Goal: Task Accomplishment & Management: Manage account settings

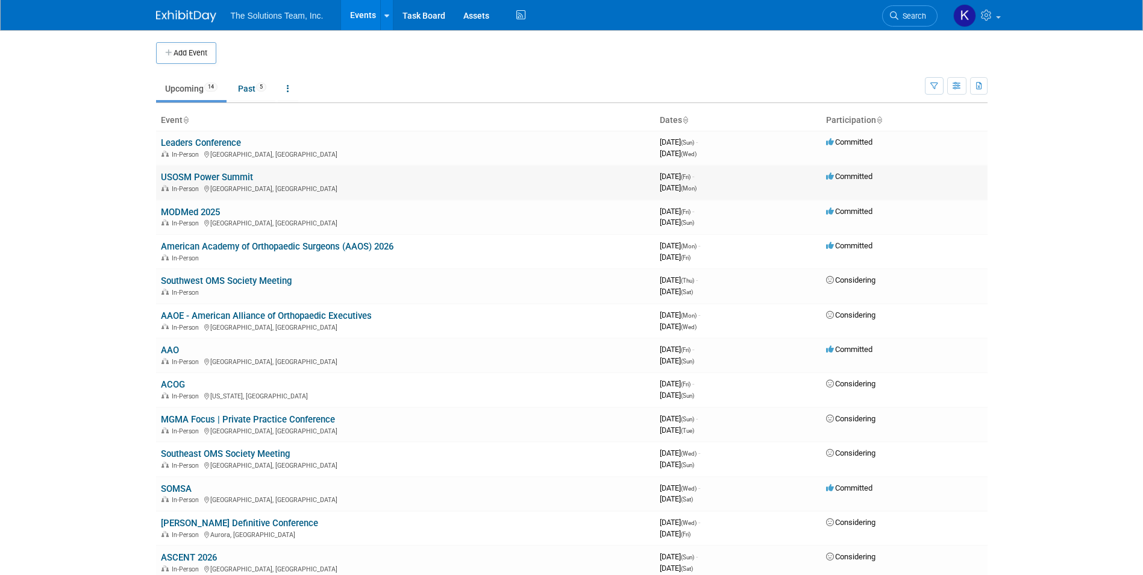
click at [205, 174] on link "USOSM Power Summit" at bounding box center [207, 177] width 92 height 11
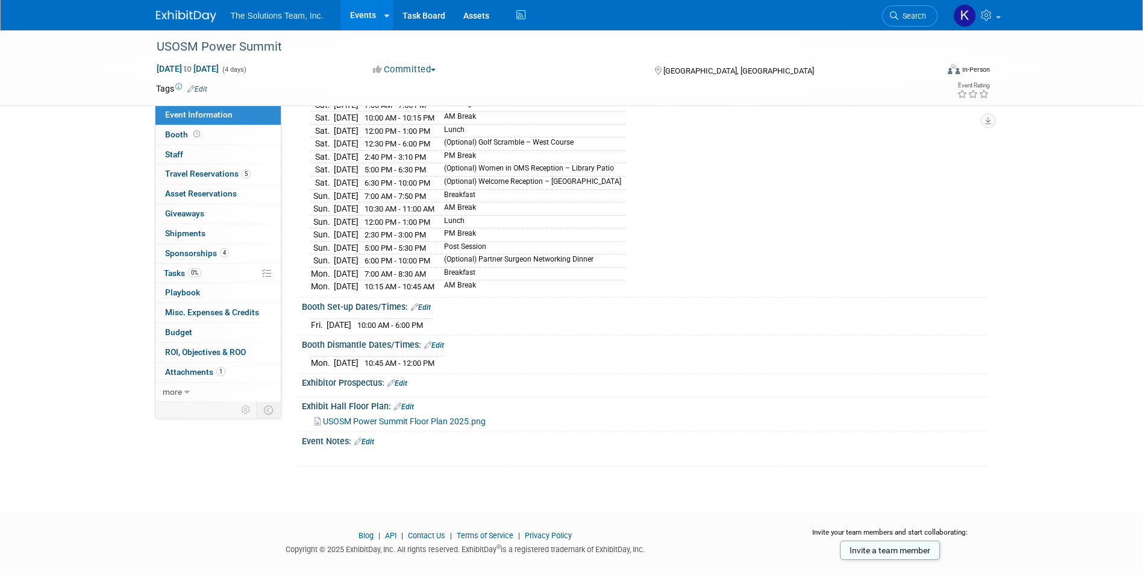
scroll to position [189, 0]
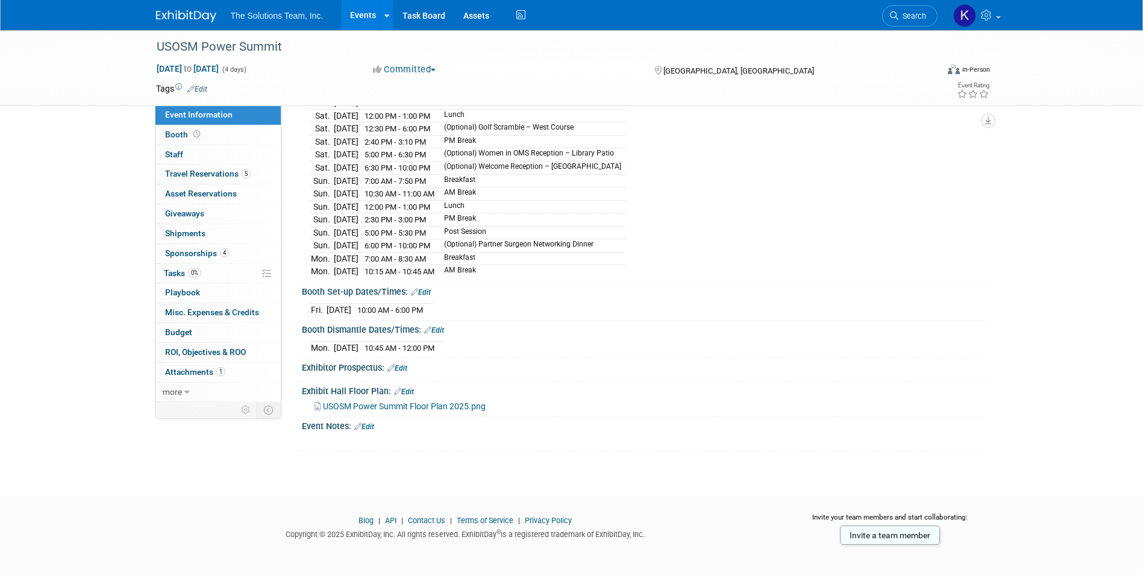
click at [380, 402] on span "USOSM Power Summit Floor Plan 2025.png" at bounding box center [404, 406] width 163 height 10
click at [373, 431] on div "X" at bounding box center [643, 434] width 670 height 6
click at [373, 422] on link "Edit" at bounding box center [364, 426] width 20 height 8
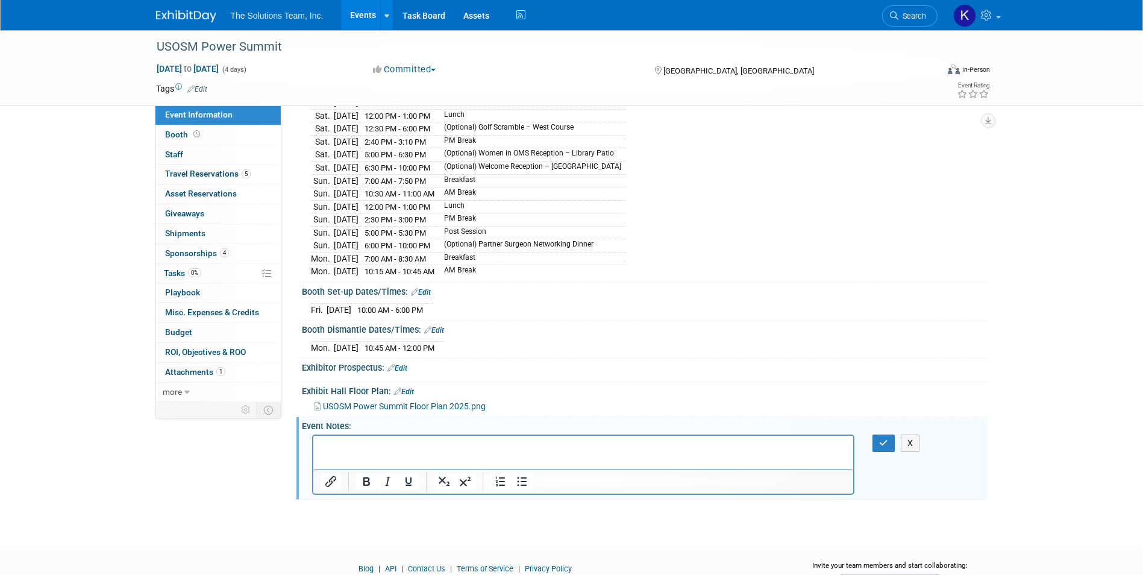
scroll to position [0, 0]
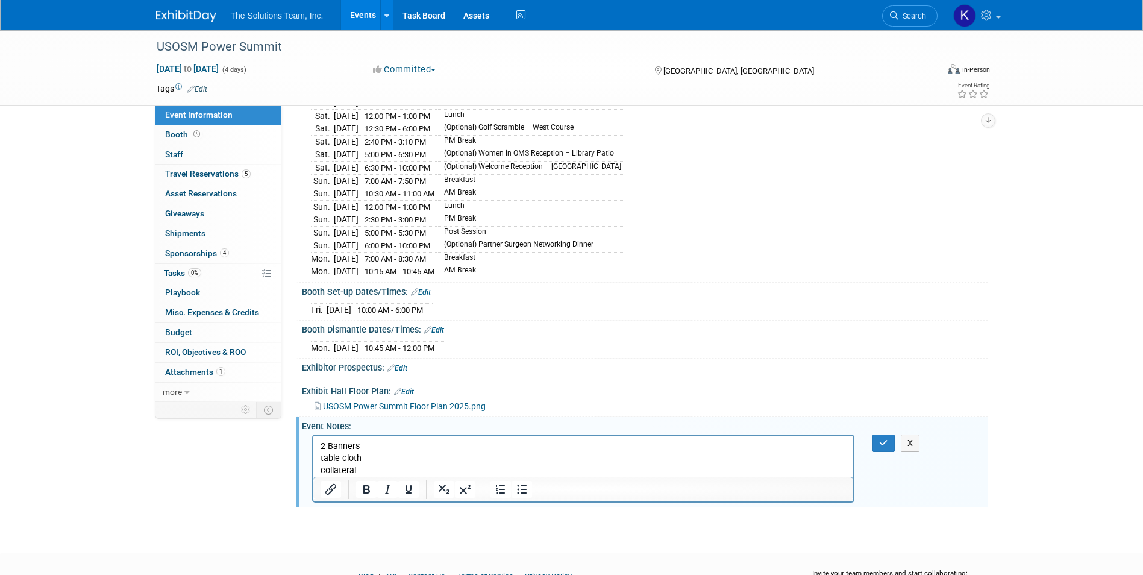
click at [367, 443] on p "2 Banners" at bounding box center [583, 446] width 526 height 12
drag, startPoint x: 319, startPoint y: 445, endPoint x: 772, endPoint y: 911, distance: 650.5
click at [445, 475] on body "2 Banners (comparison chart) table cloth collateral" at bounding box center [583, 458] width 528 height 36
click at [526, 483] on icon "Bullet list" at bounding box center [521, 489] width 14 height 14
click at [480, 438] on html "2 Banners (comparison chart) table cloth collateral" at bounding box center [583, 455] width 540 height 41
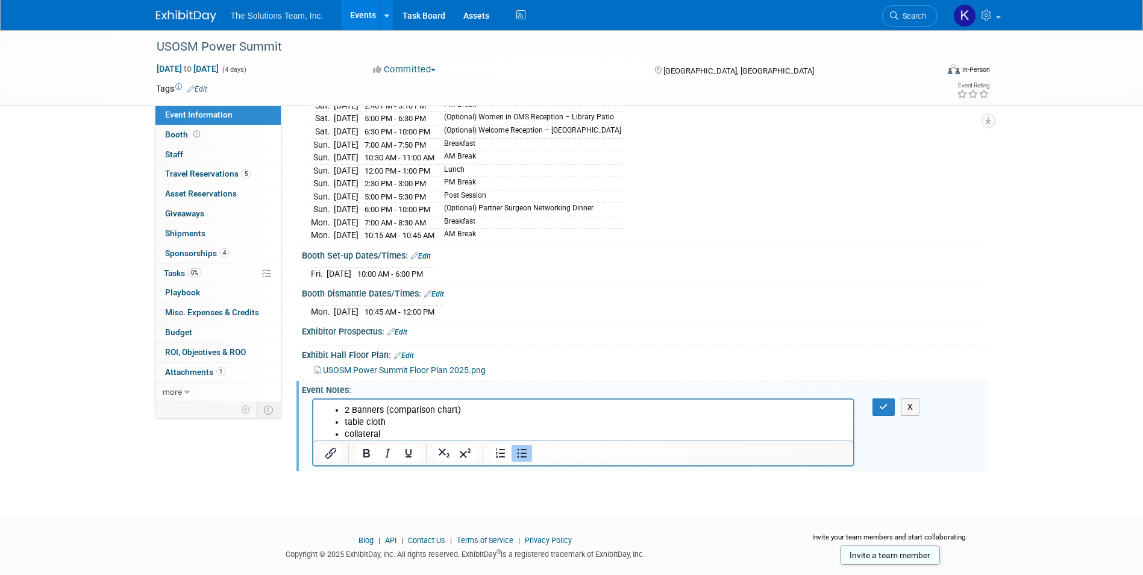
scroll to position [245, 0]
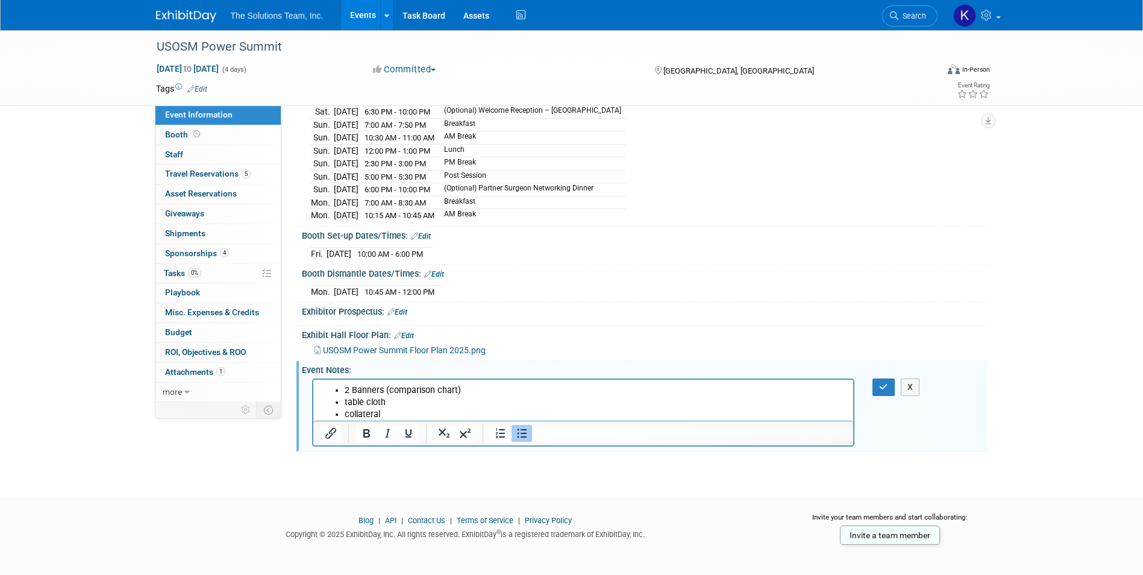
click at [398, 412] on li "collateral" at bounding box center [595, 414] width 502 height 12
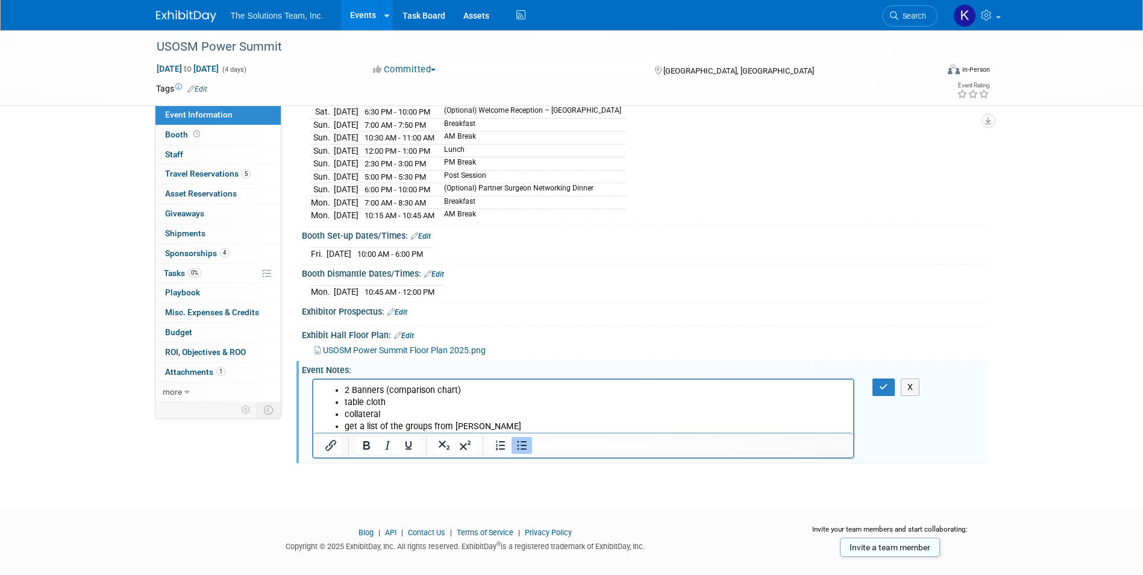
click at [344, 428] on li "get a list of the groups from Eli" at bounding box center [595, 426] width 502 height 12
click at [514, 421] on li "Landry:get a list of the groups from Eli" at bounding box center [595, 426] width 502 height 12
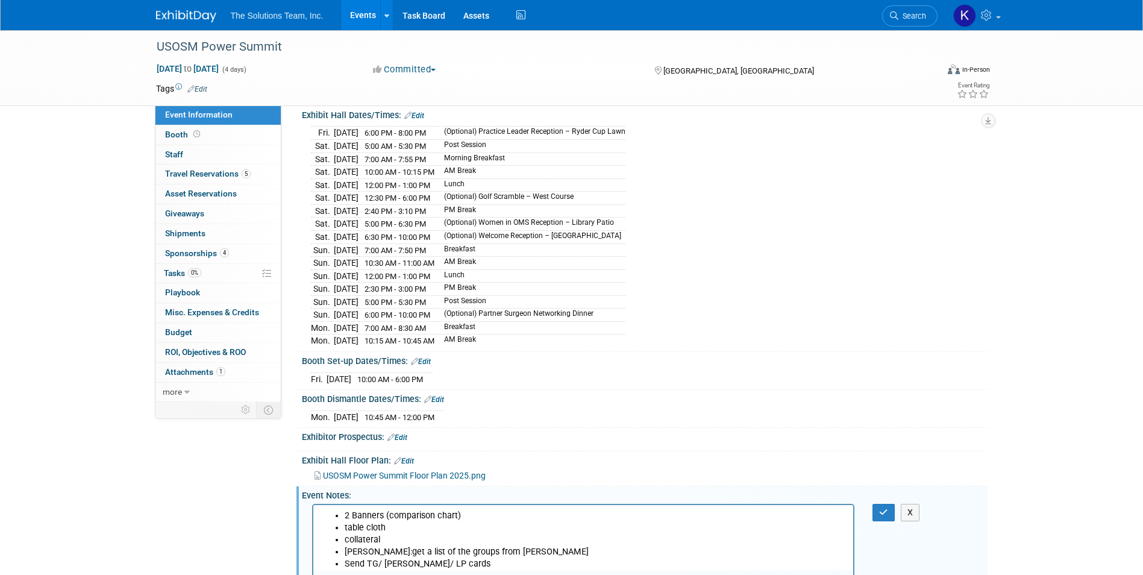
scroll to position [120, 0]
click at [202, 131] on link "Booth" at bounding box center [217, 134] width 125 height 19
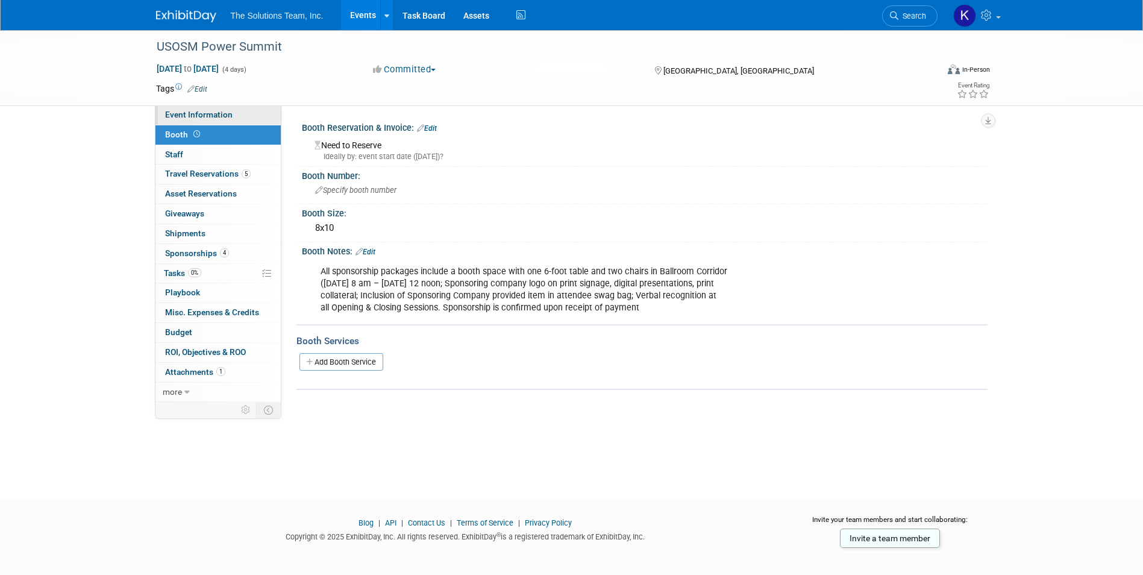
click at [227, 119] on link "Event Information" at bounding box center [217, 114] width 125 height 19
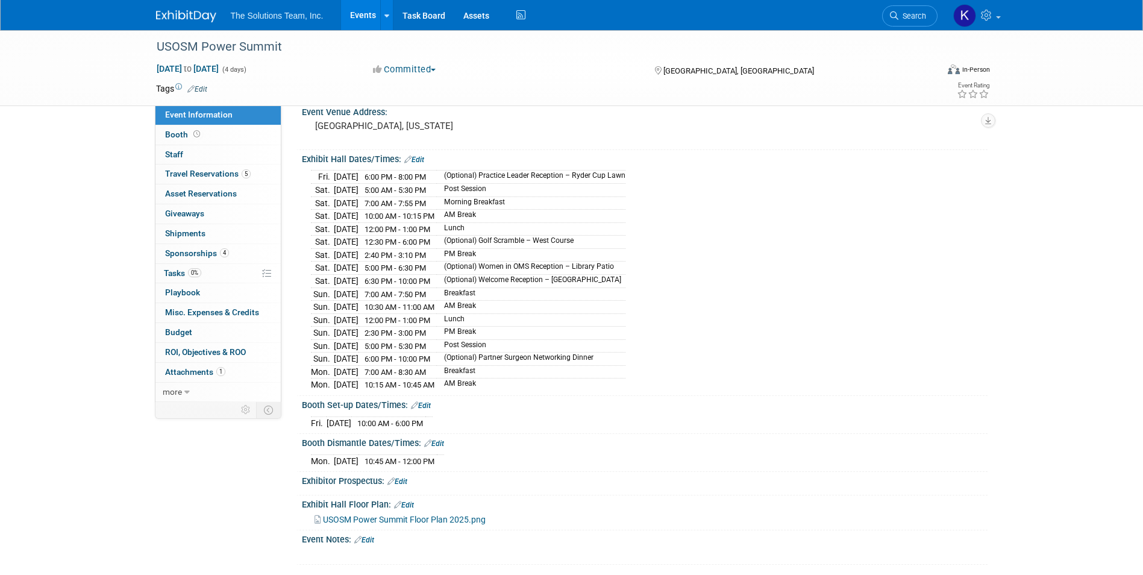
scroll to position [189, 0]
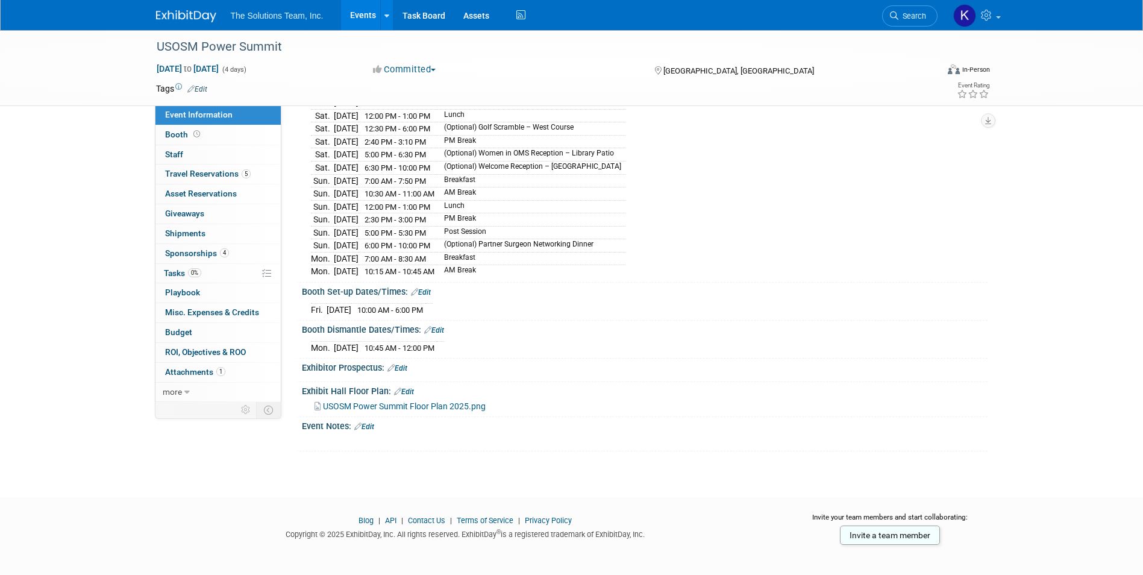
click at [368, 422] on link "Edit" at bounding box center [364, 426] width 20 height 8
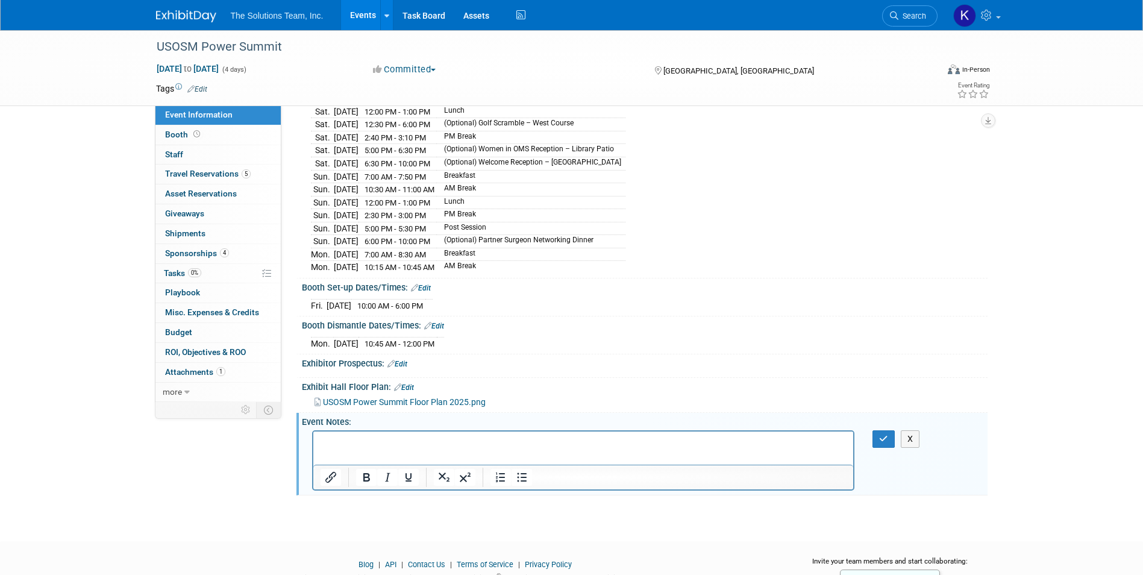
scroll to position [237, 0]
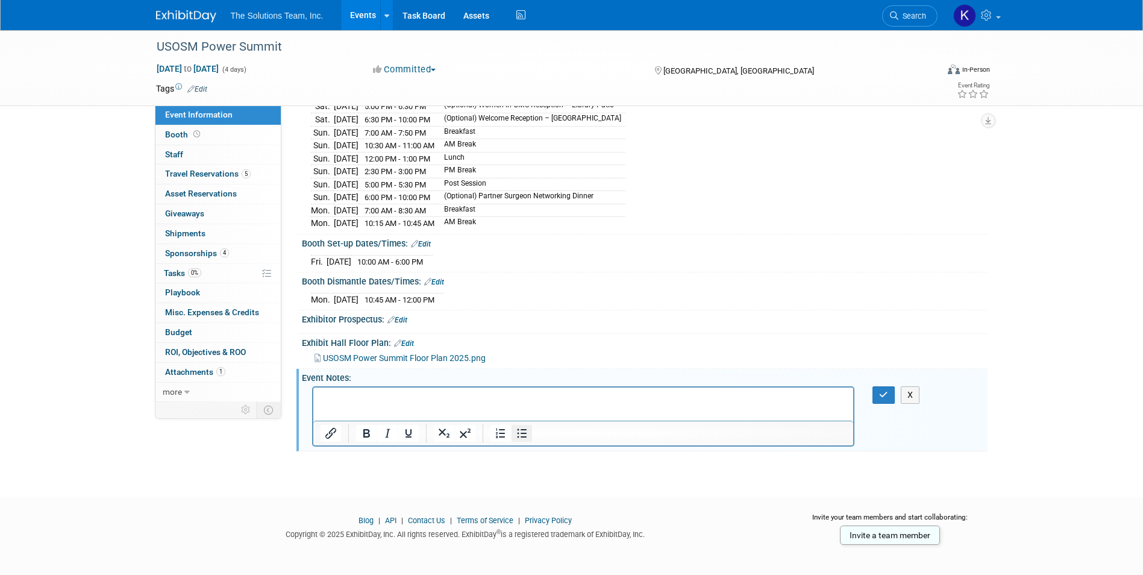
click at [525, 428] on icon "Bullet list" at bounding box center [522, 432] width 10 height 9
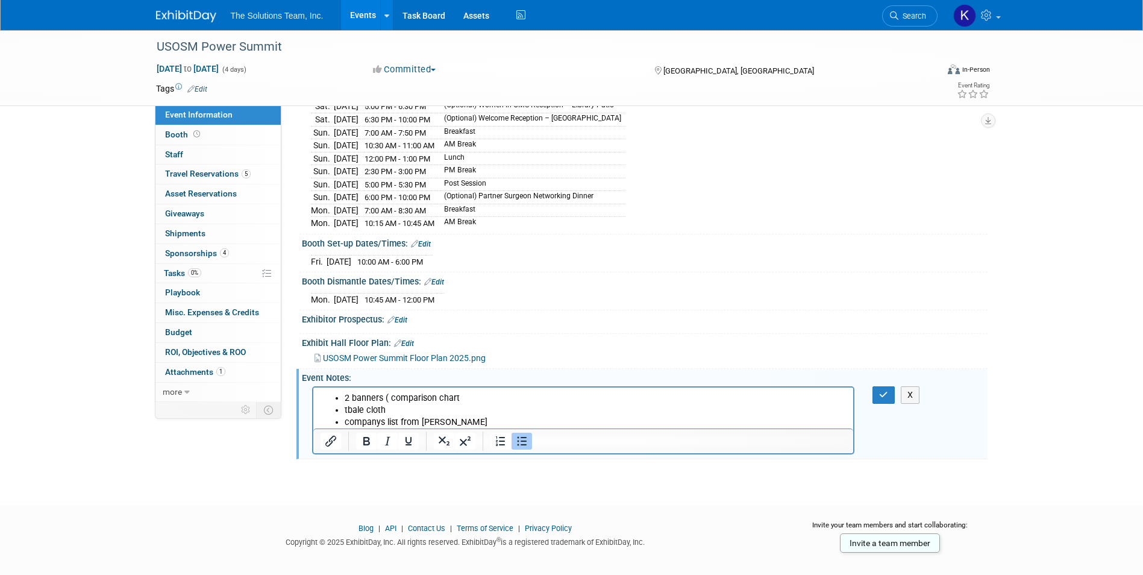
click at [473, 396] on li "2 banners ( comparison chart" at bounding box center [595, 398] width 502 height 12
click at [454, 426] on li "companys list from eli" at bounding box center [595, 422] width 502 height 12
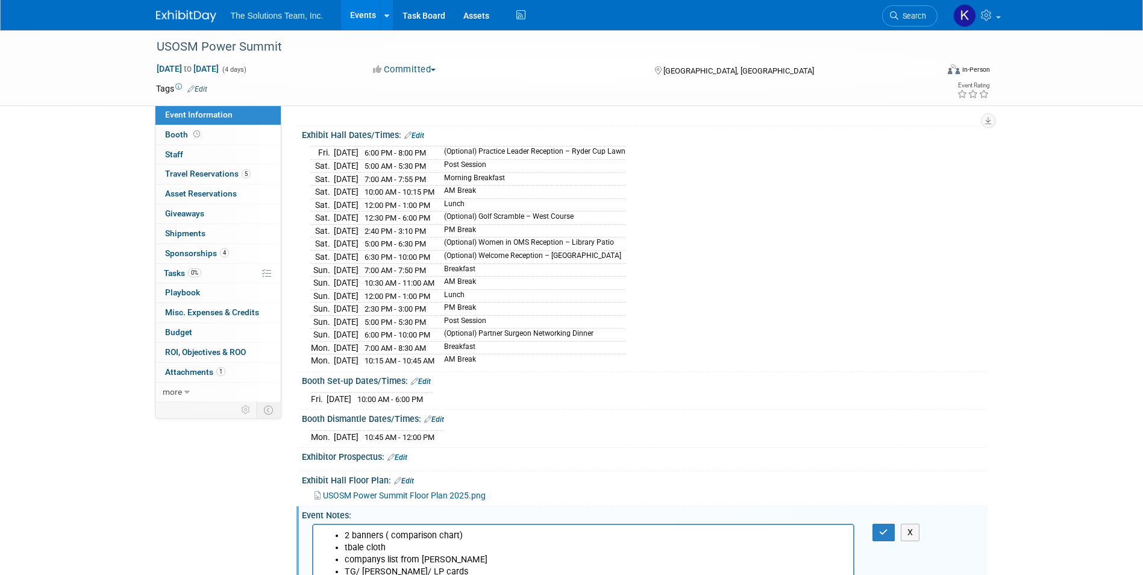
scroll to position [0, 0]
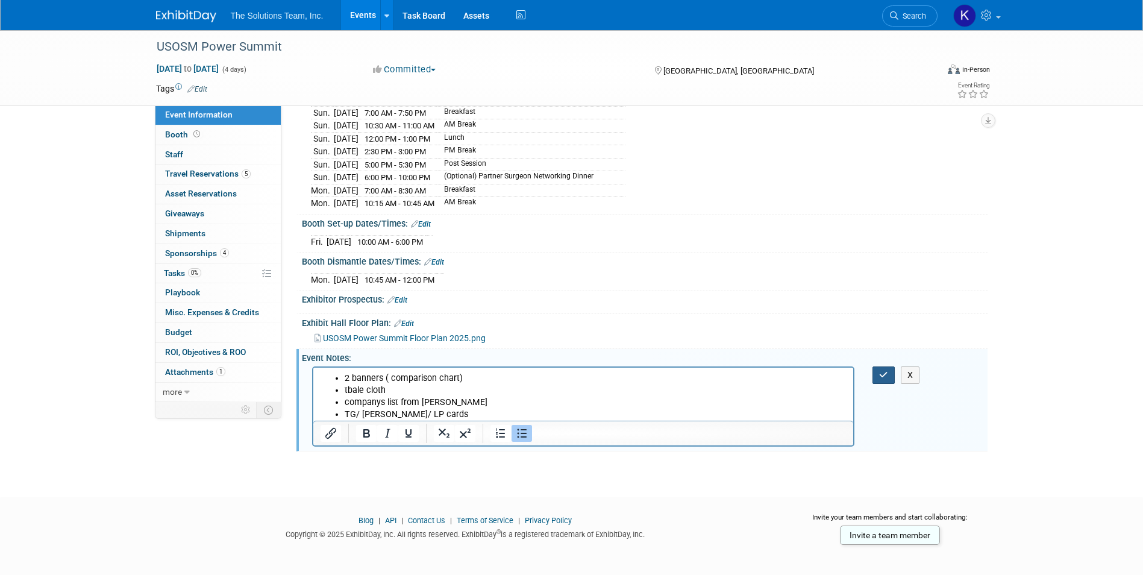
click at [887, 366] on button "button" at bounding box center [883, 374] width 22 height 17
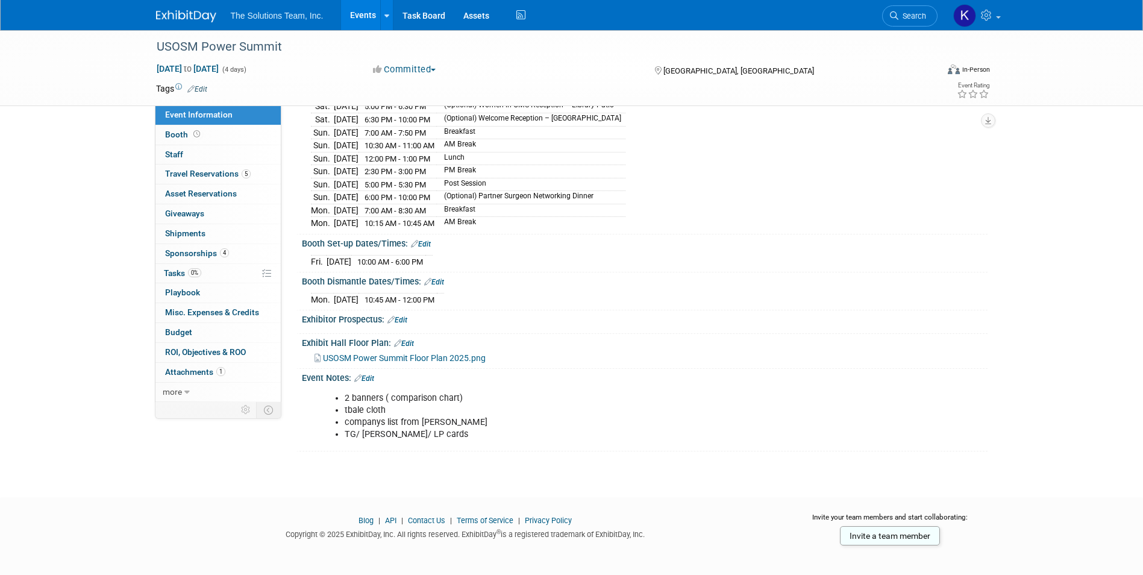
click at [367, 383] on div "2 banners ( comparison chart) tbale cloth companys list from eli TG/ Eli/ LP ca…" at bounding box center [643, 386] width 670 height 6
click at [371, 374] on link "Edit" at bounding box center [364, 378] width 20 height 8
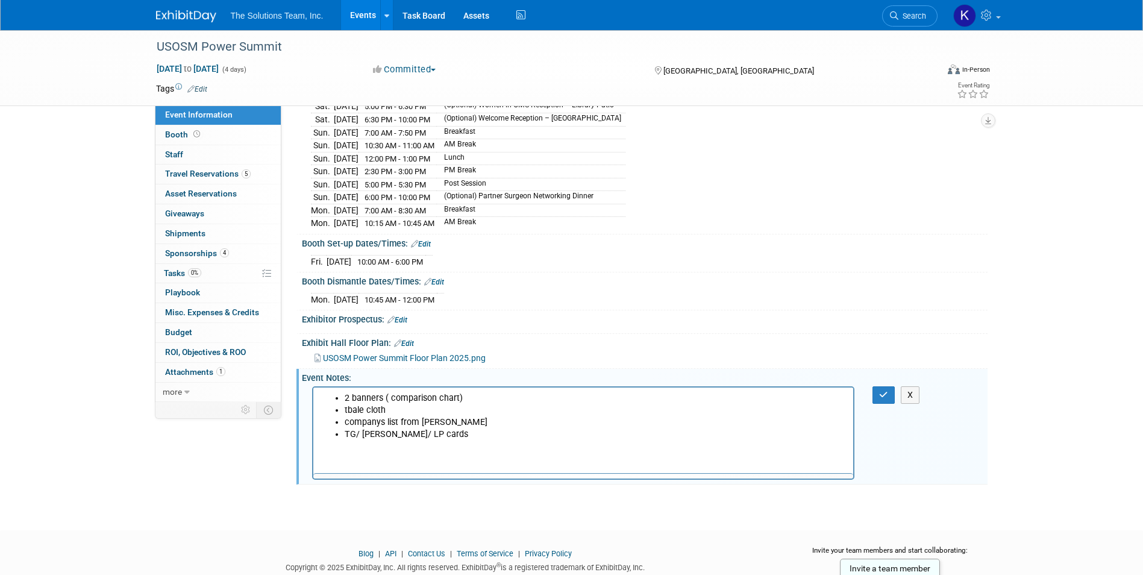
scroll to position [0, 0]
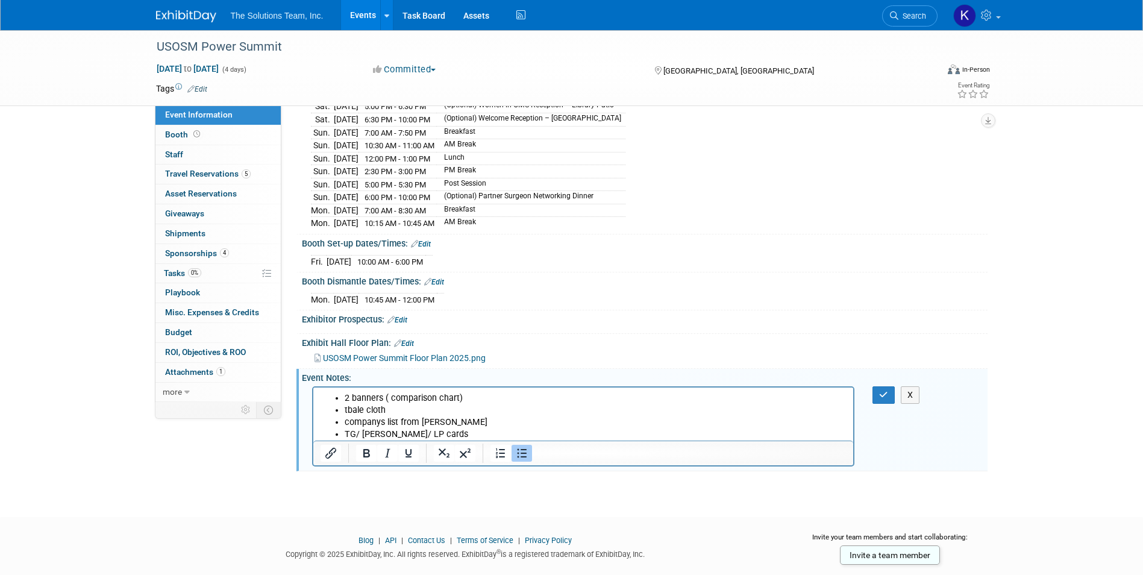
click at [362, 410] on li "tbale cloth" at bounding box center [595, 410] width 502 height 12
click at [426, 436] on li "TG/ Eli/ LP cards" at bounding box center [595, 434] width 502 height 12
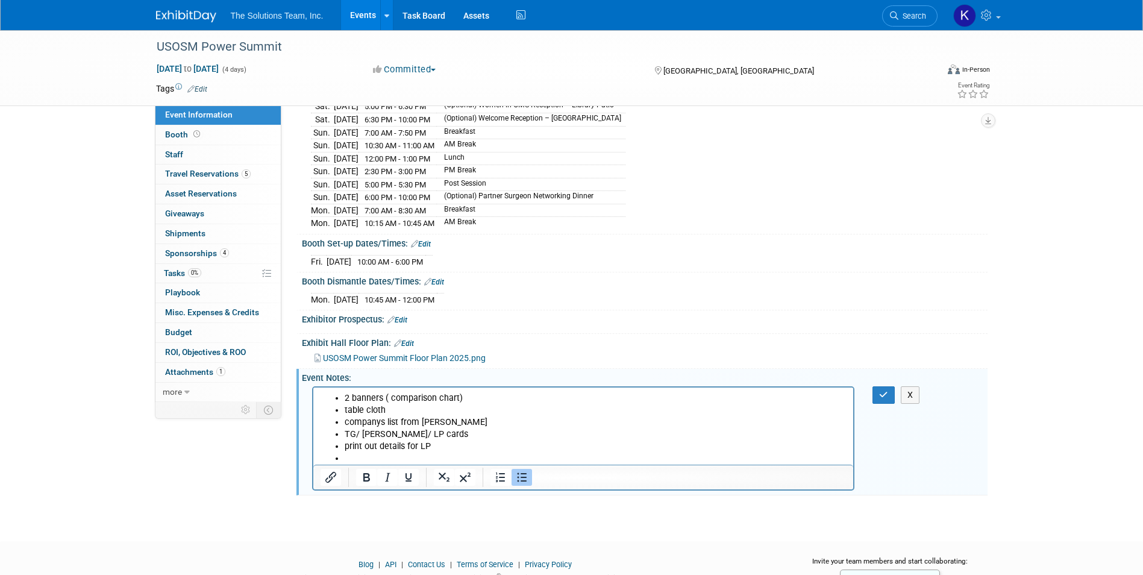
click at [95, 202] on div "USOSM Power Summit Oct 3, 2025 to Oct 6, 2025 (4 days) Oct 3, 2025 to Oct 6, 20…" at bounding box center [571, 156] width 1143 height 726
click at [196, 164] on link "5 Travel Reservations 5" at bounding box center [217, 173] width 125 height 19
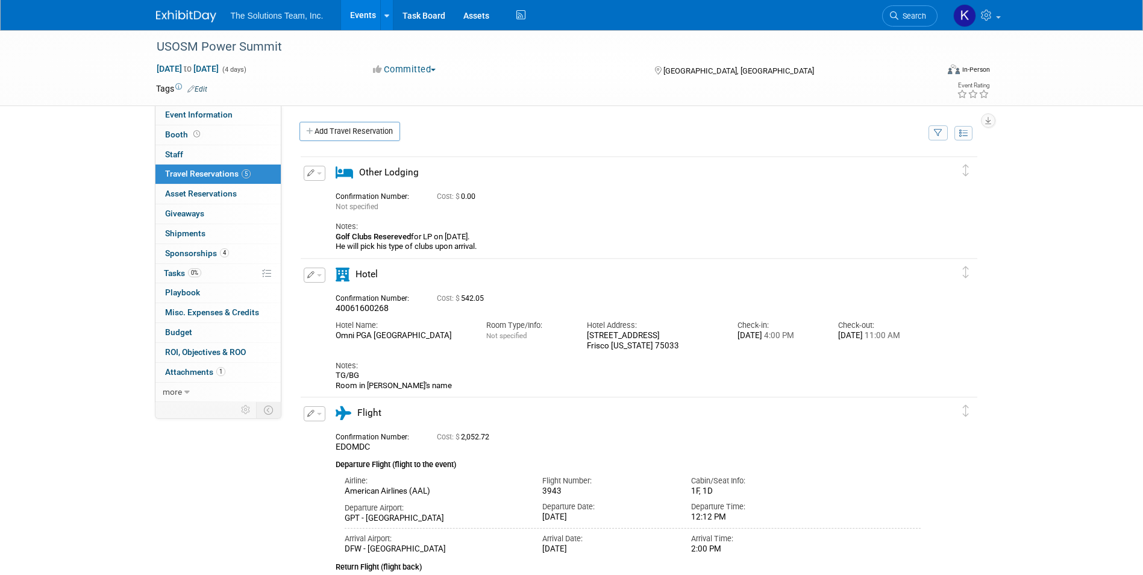
click at [173, 11] on img at bounding box center [186, 16] width 60 height 12
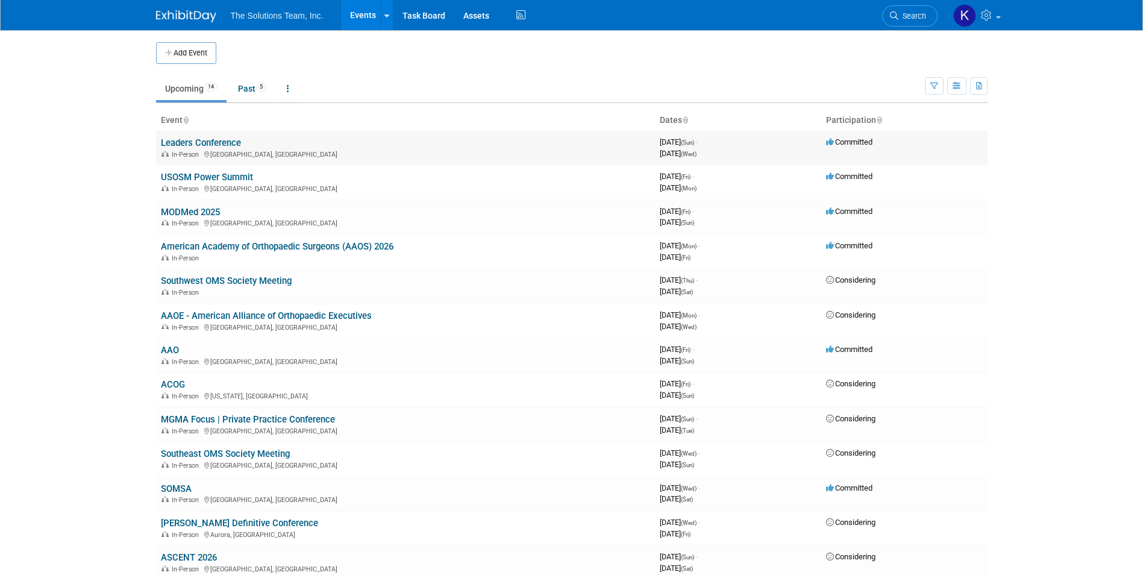
click at [210, 138] on link "Leaders Conference" at bounding box center [201, 142] width 80 height 11
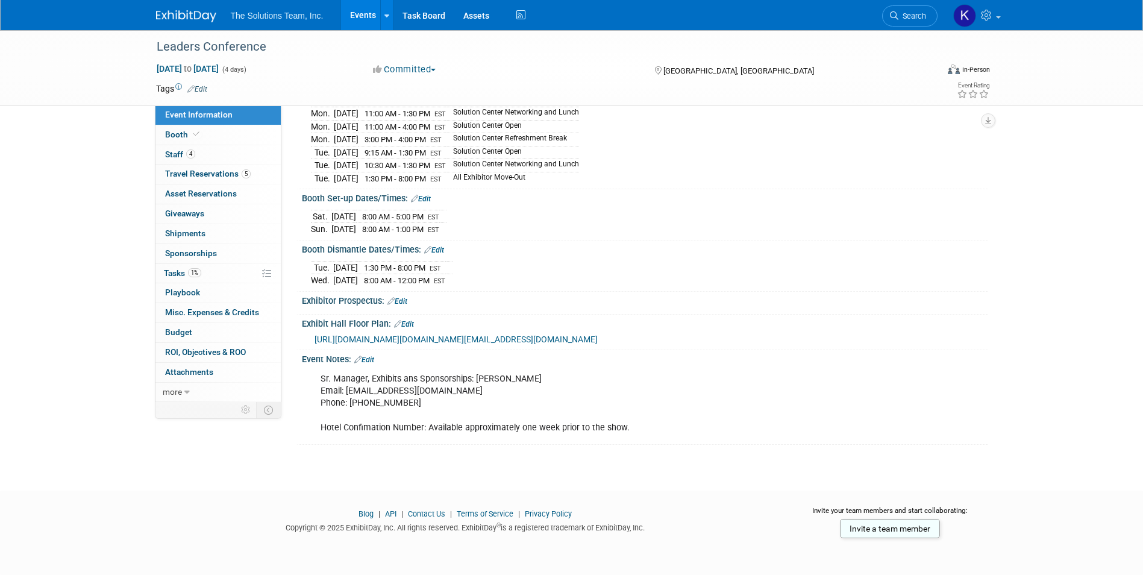
scroll to position [222, 0]
click at [214, 148] on link "4 Staff 4" at bounding box center [217, 154] width 125 height 19
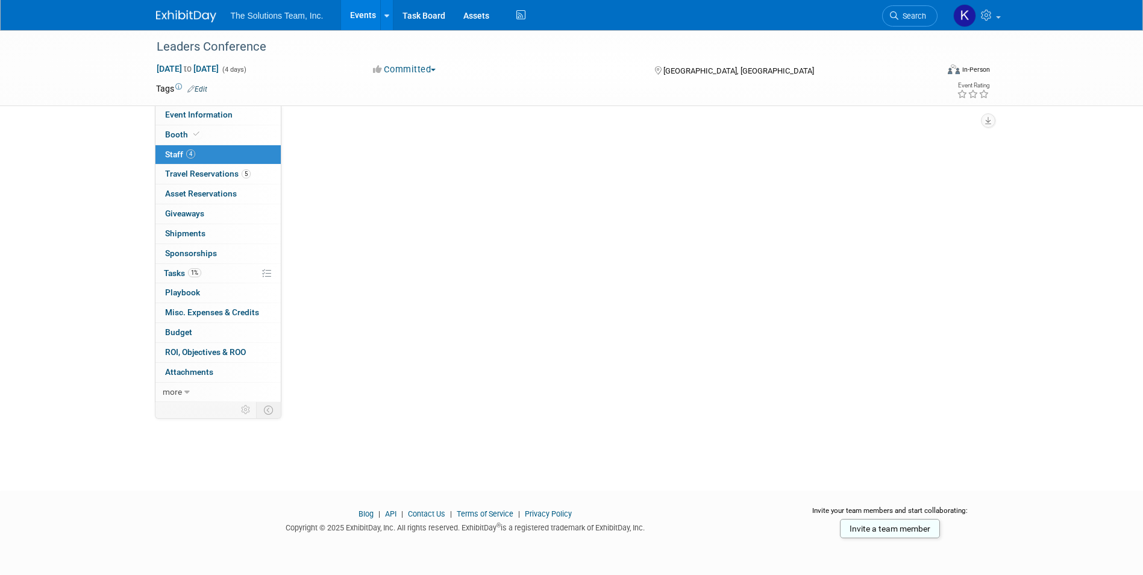
scroll to position [0, 0]
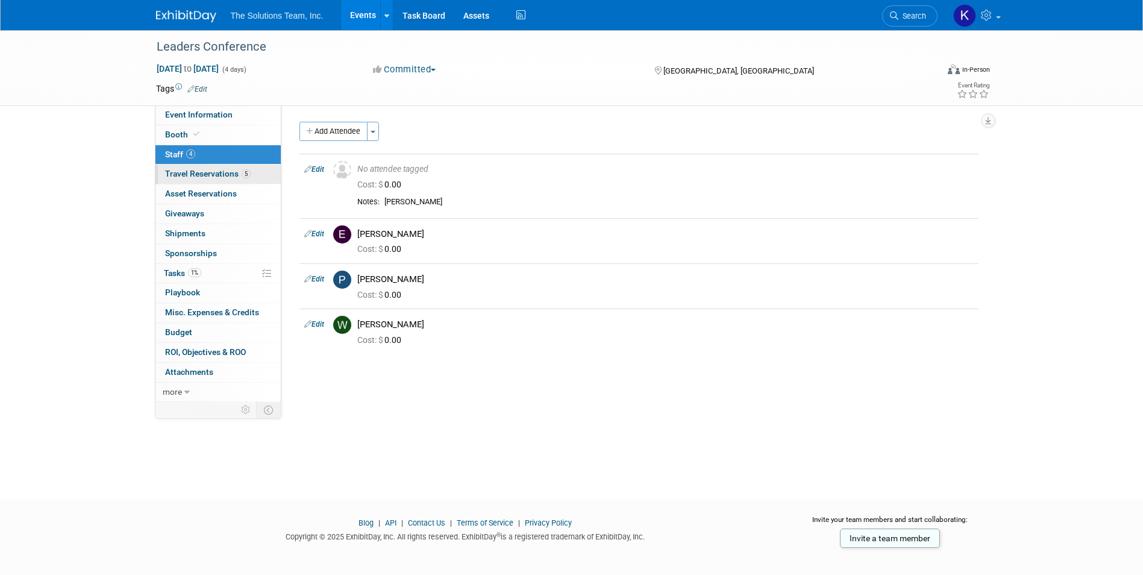
click at [206, 167] on link "5 Travel Reservations 5" at bounding box center [217, 173] width 125 height 19
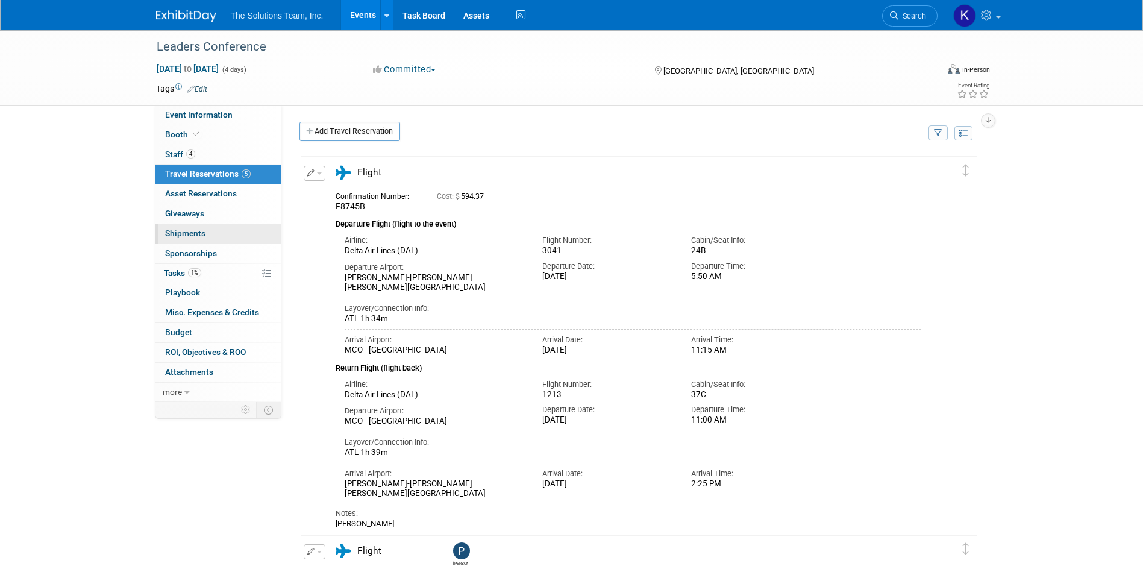
click at [220, 234] on link "0 Shipments 0" at bounding box center [217, 233] width 125 height 19
